Goal: Task Accomplishment & Management: Manage account settings

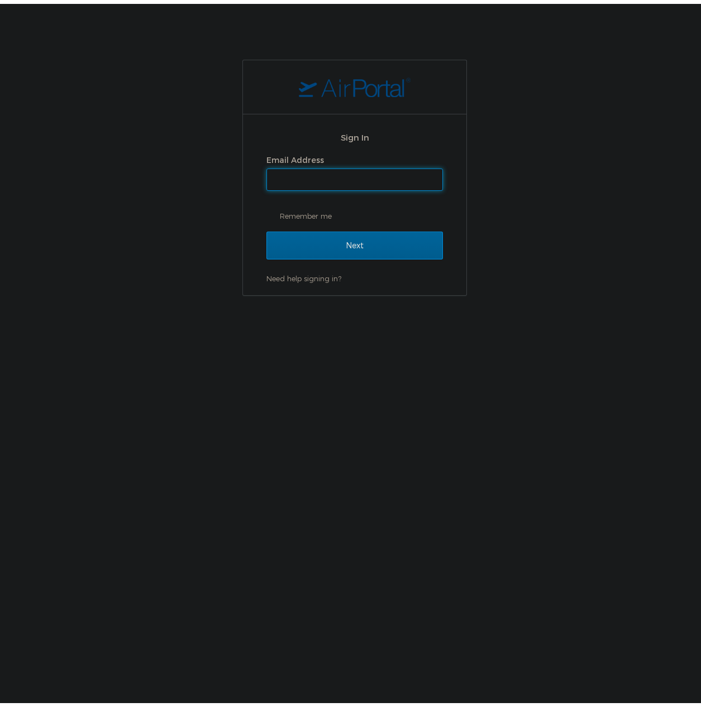
drag, startPoint x: 326, startPoint y: 189, endPoint x: 320, endPoint y: 183, distance: 7.9
click at [325, 189] on div "Email Address Remember me" at bounding box center [354, 184] width 176 height 73
click at [315, 178] on input "Email Address" at bounding box center [354, 175] width 175 height 21
type input "shiva.tanwer@goosehead.com"
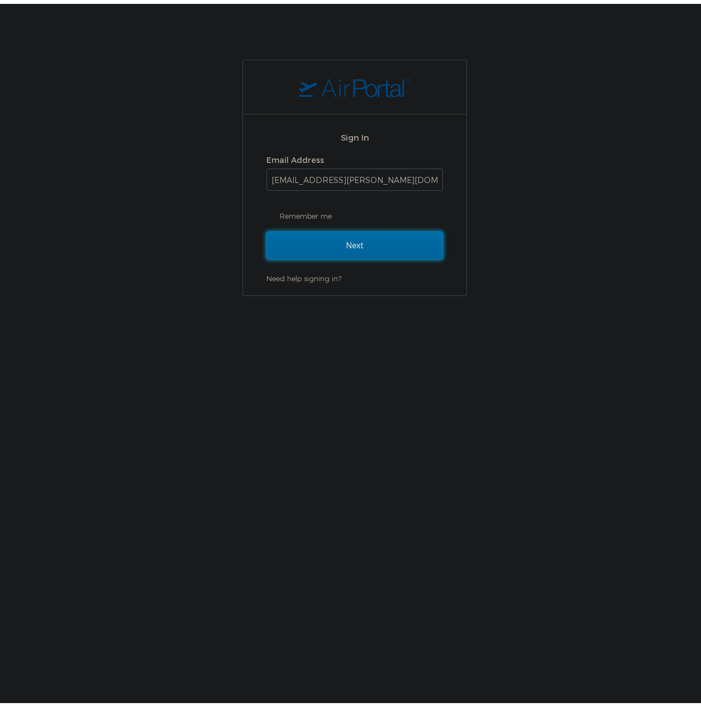
click at [362, 252] on input "Next" at bounding box center [354, 242] width 176 height 28
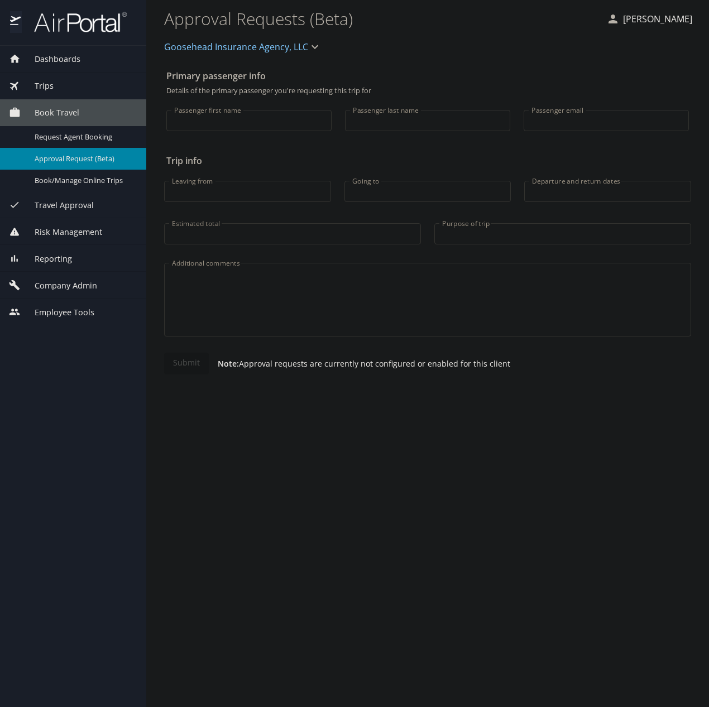
click at [61, 285] on span "Company Admin" at bounding box center [59, 286] width 76 height 12
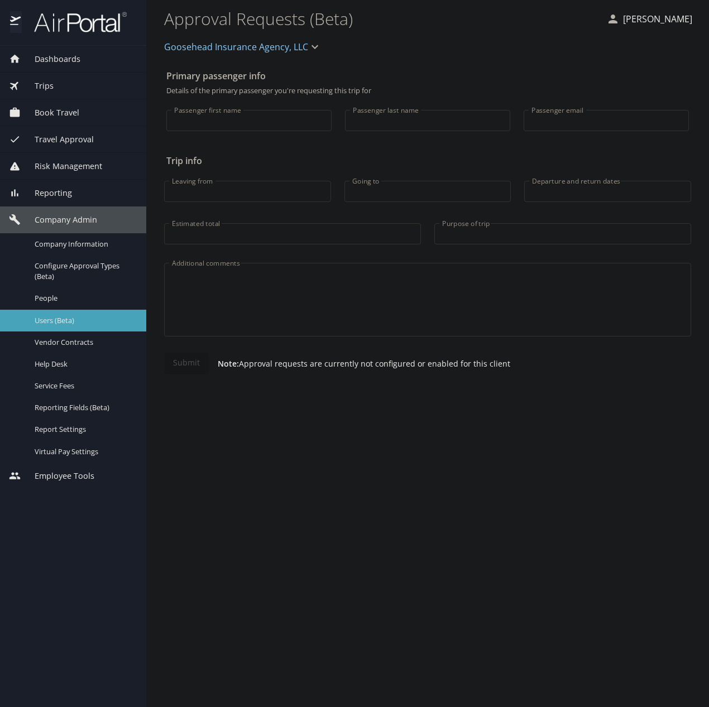
click at [57, 310] on link "Users (Beta)" at bounding box center [73, 321] width 146 height 22
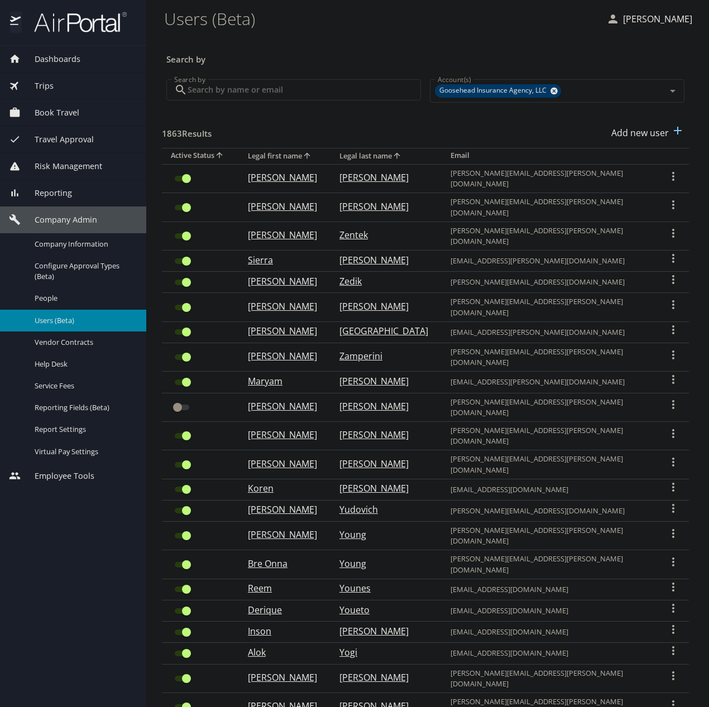
click at [224, 93] on input "Search by" at bounding box center [304, 89] width 233 height 21
paste input "[EMAIL_ADDRESS][DOMAIN_NAME]"
type input "[EMAIL_ADDRESS][DOMAIN_NAME]"
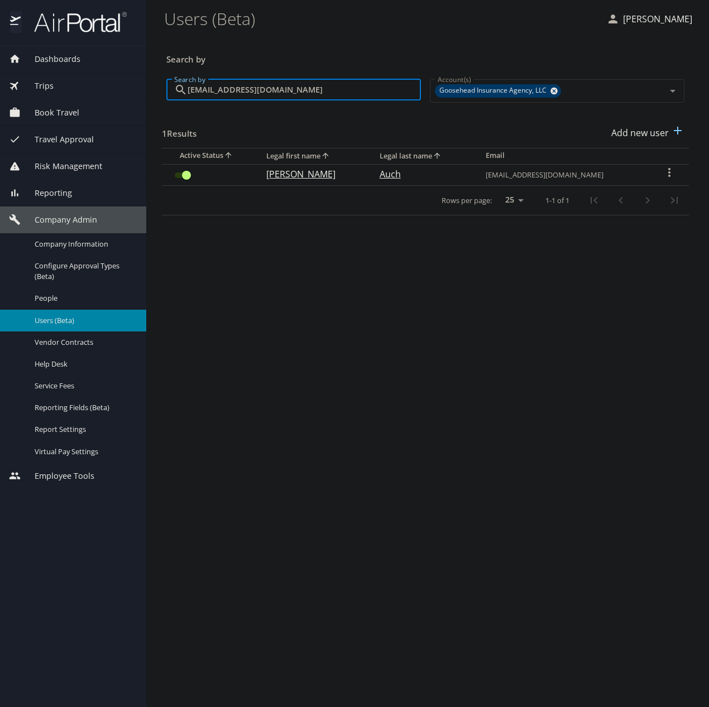
click at [181, 171] on input "User Search Table" at bounding box center [186, 175] width 40 height 13
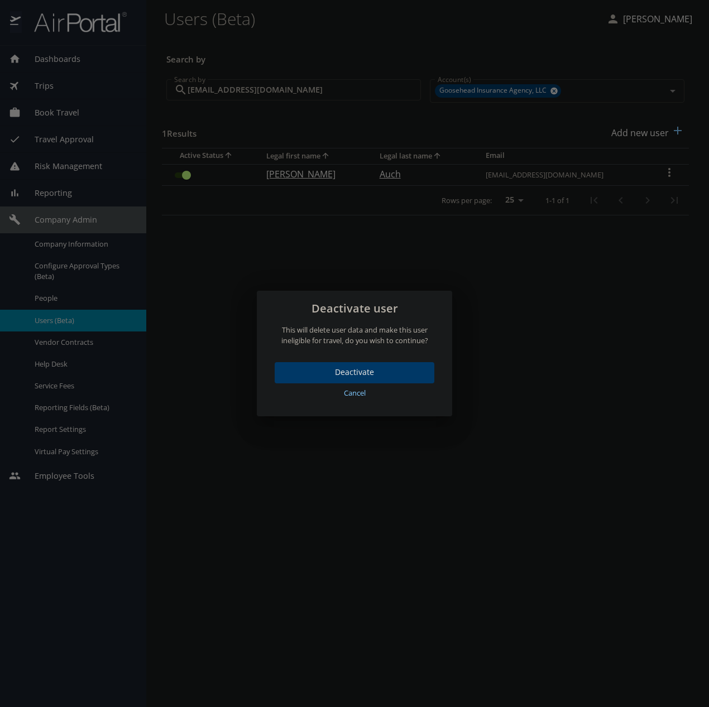
click at [376, 368] on span "Deactivate" at bounding box center [355, 373] width 142 height 14
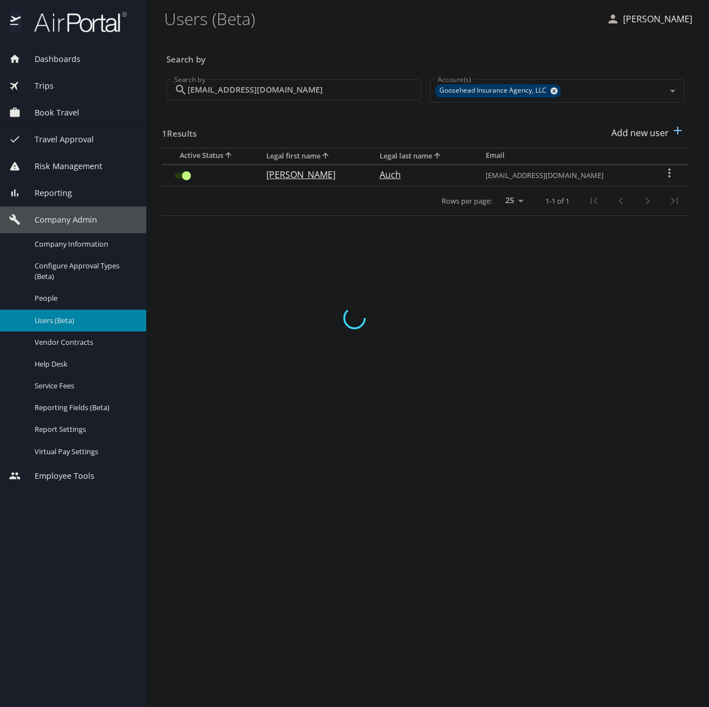
checkbox input "false"
